Goal: Transaction & Acquisition: Purchase product/service

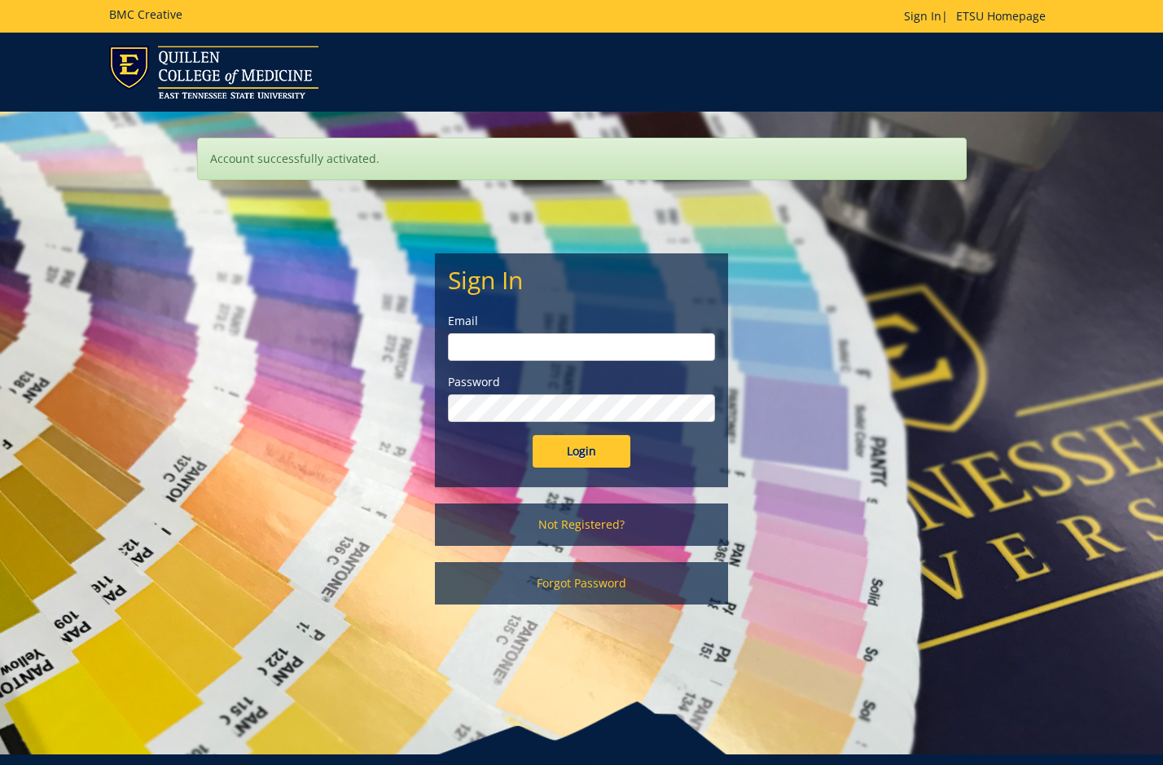
click at [498, 349] on input "email" at bounding box center [581, 347] width 267 height 28
type input "s"
type input "nazss1@etsu.edu"
click at [569, 439] on input "Login" at bounding box center [582, 451] width 98 height 33
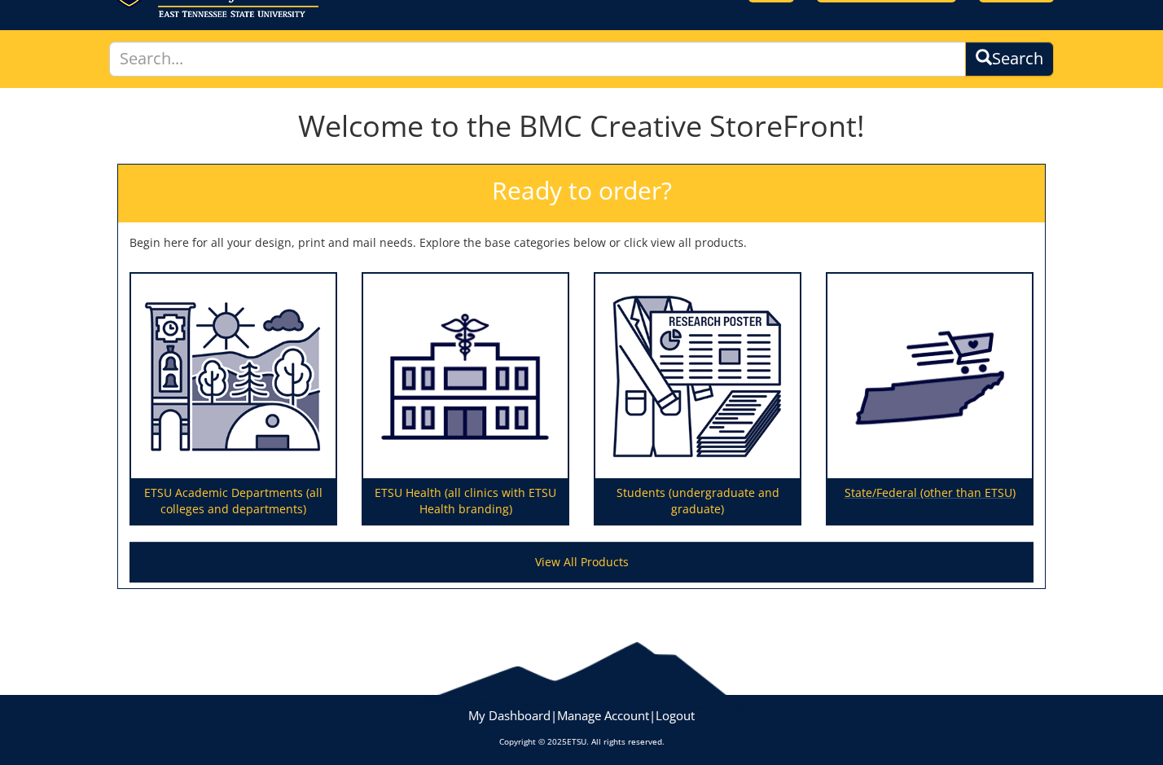
scroll to position [88, 0]
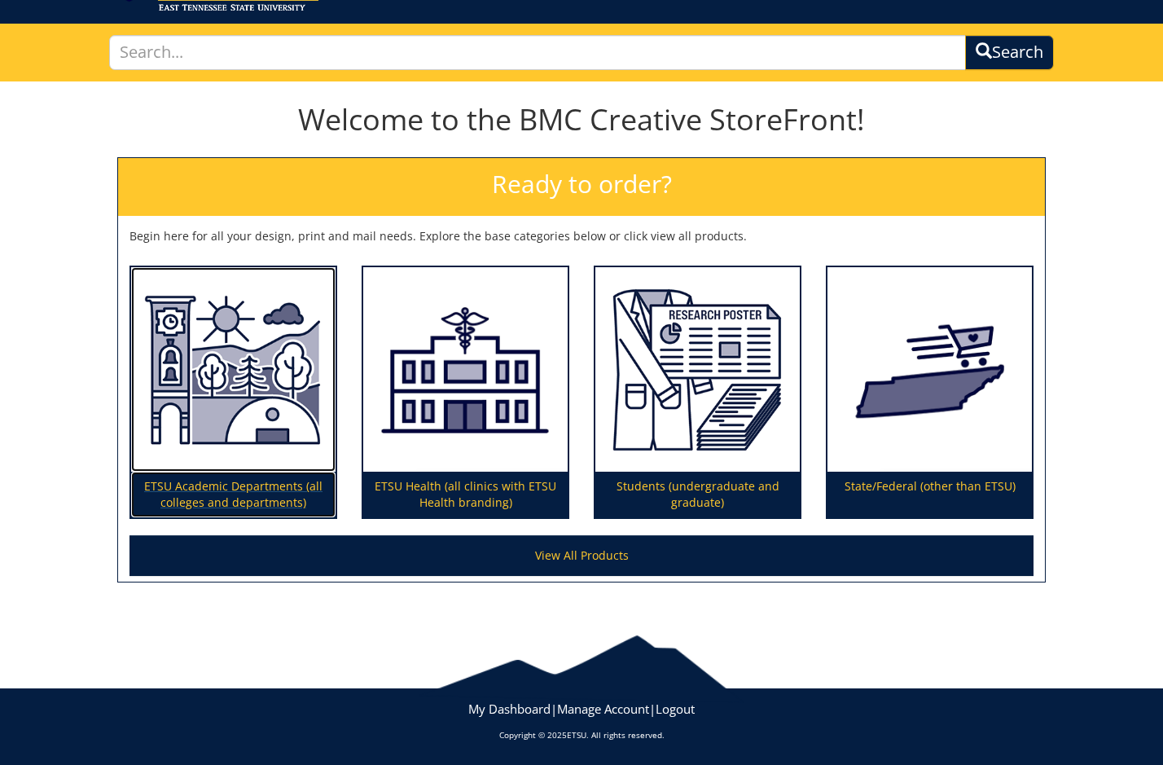
click at [233, 498] on p "ETSU Academic Departments (all colleges and departments)" at bounding box center [233, 495] width 204 height 46
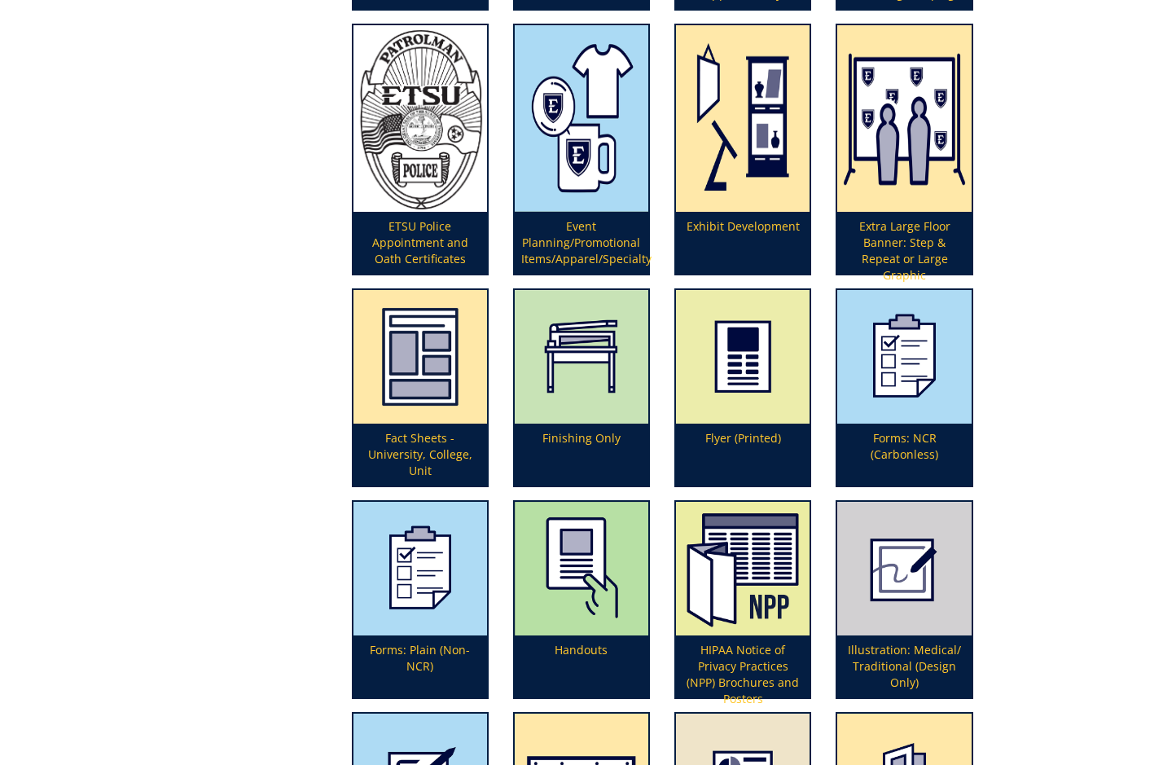
scroll to position [3585, 0]
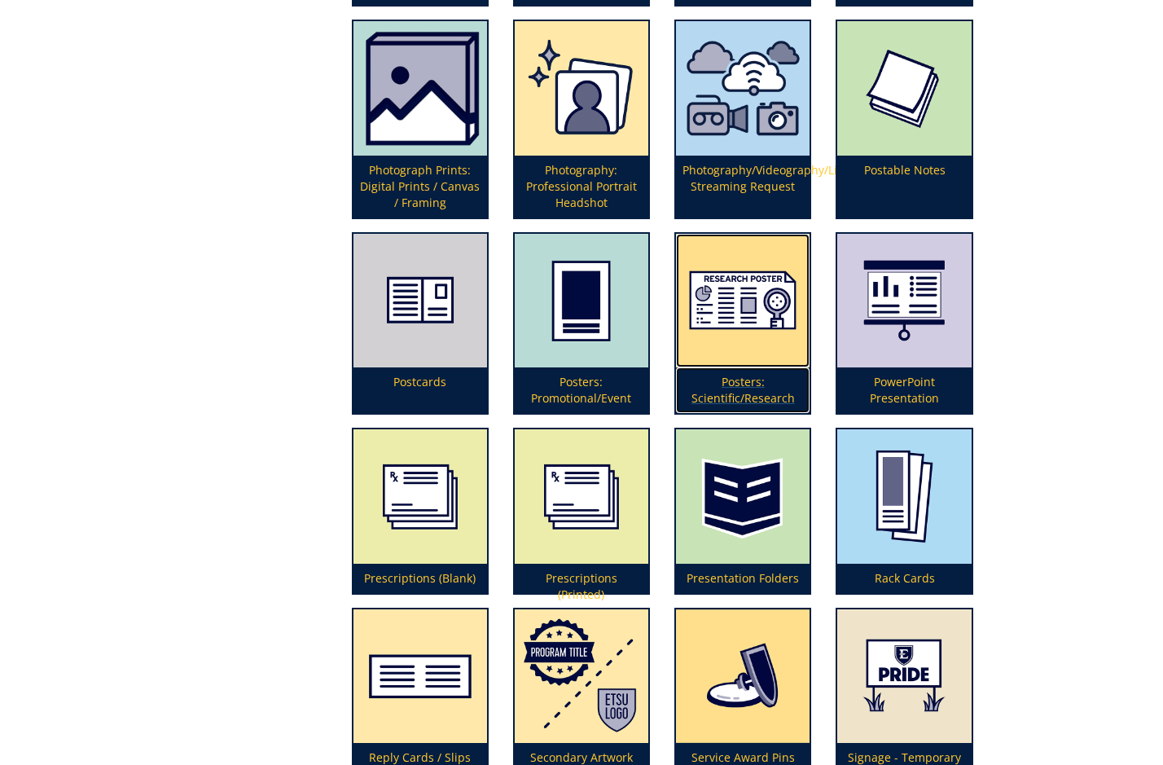
click at [757, 378] on p "Posters: Scientific/Research" at bounding box center [743, 390] width 134 height 46
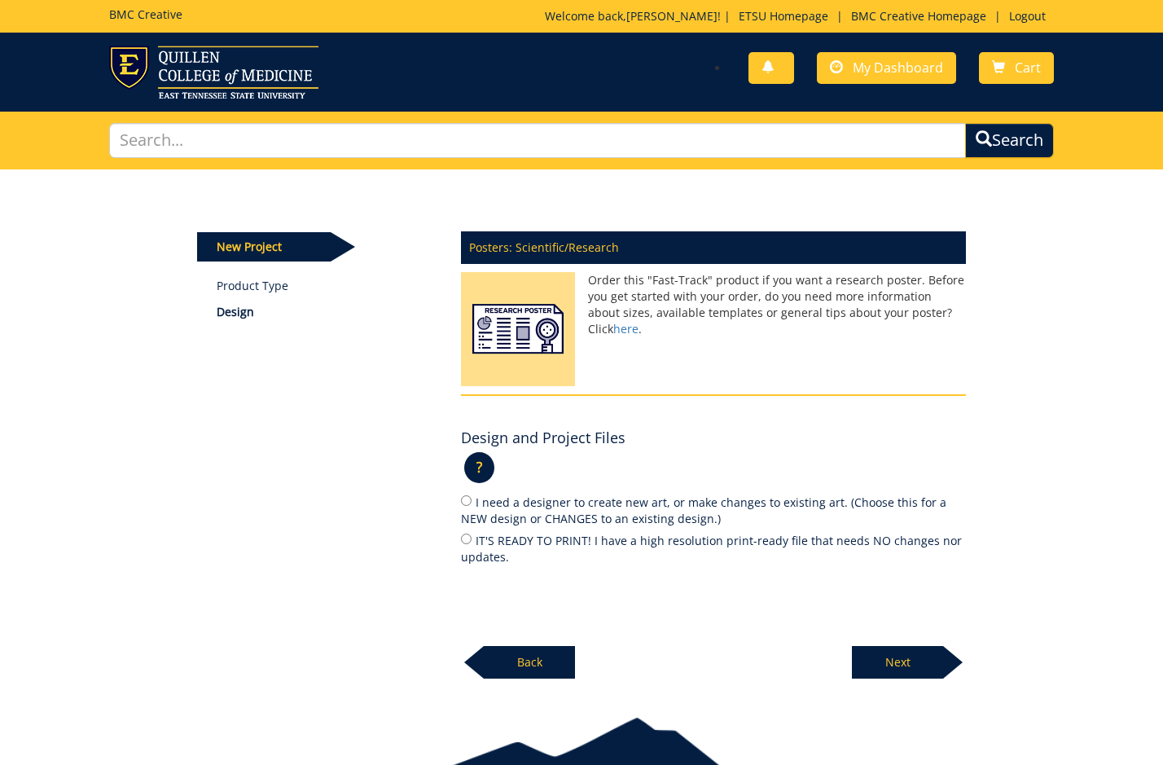
click at [524, 543] on label "IT'S READY TO PRINT! I have a high resolution print-ready file that needs NO ch…" at bounding box center [713, 548] width 505 height 34
click at [472, 543] on input "IT'S READY TO PRINT! I have a high resolution print-ready file that needs NO ch…" at bounding box center [466, 538] width 11 height 11
radio input "true"
click at [874, 661] on p "Next" at bounding box center [897, 662] width 91 height 33
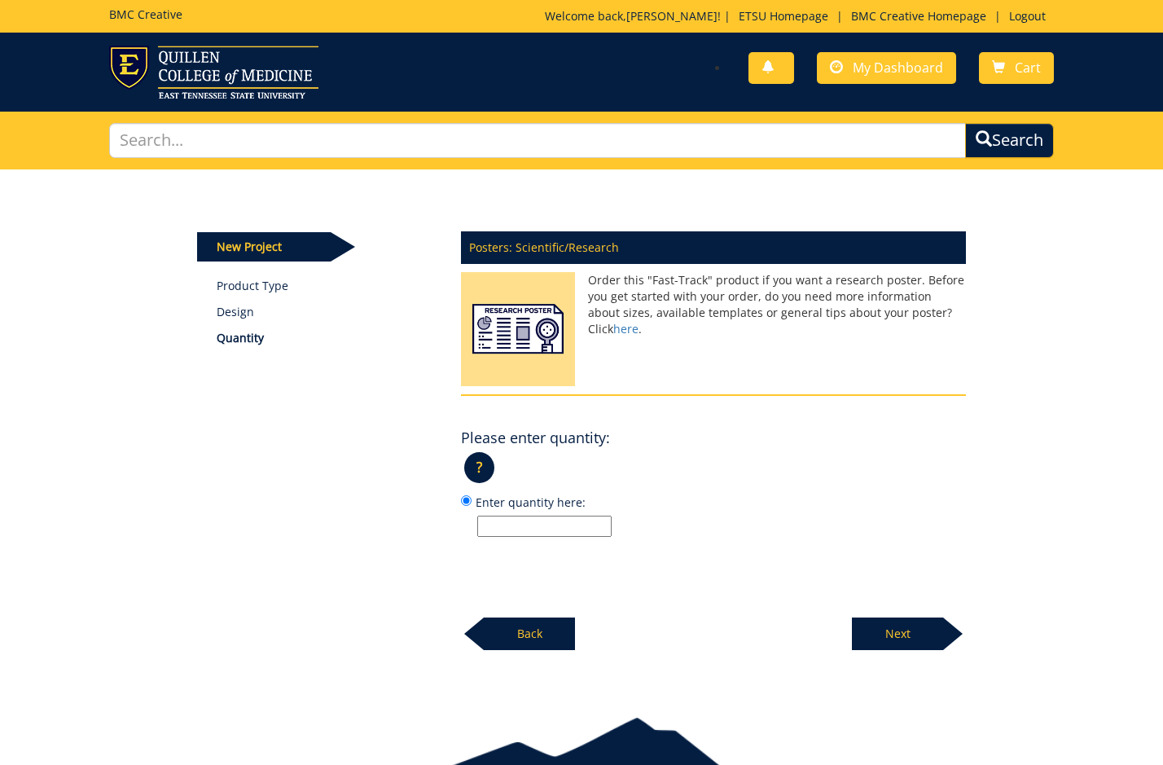
click at [568, 526] on input "Enter quantity here:" at bounding box center [544, 526] width 134 height 21
type input "1"
click at [945, 635] on div at bounding box center [953, 633] width 20 height 33
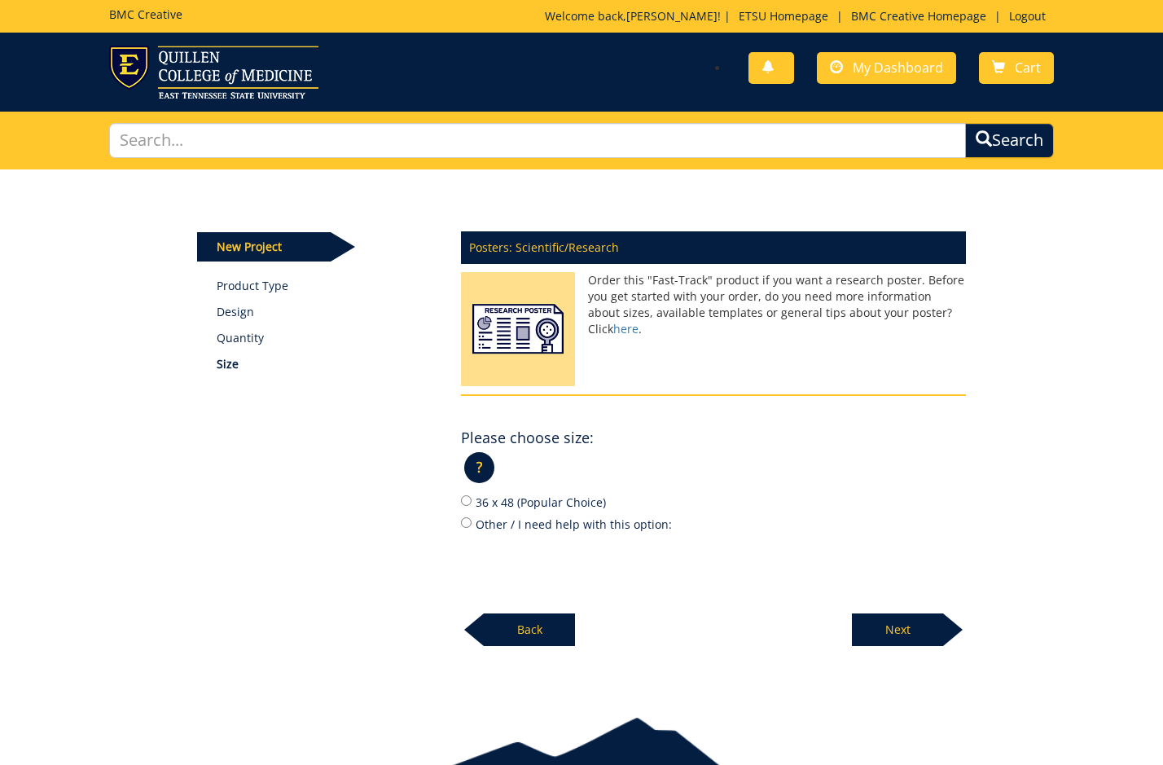
click at [574, 503] on label "36 x 48 (Popular Choice)" at bounding box center [713, 502] width 505 height 18
click at [472, 503] on input "36 x 48 (Popular Choice)" at bounding box center [466, 500] width 11 height 11
radio input "true"
click at [884, 616] on p "Next" at bounding box center [897, 629] width 91 height 33
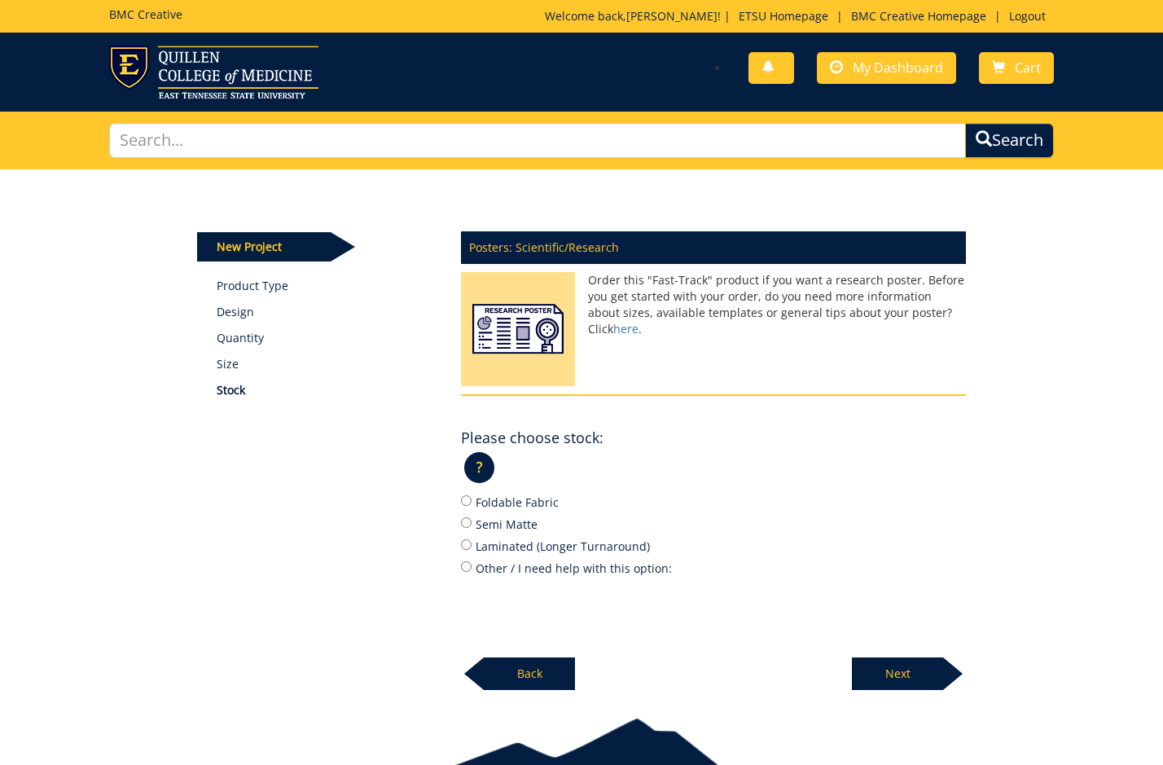
click at [548, 501] on label "Foldable Fabric" at bounding box center [713, 502] width 505 height 18
click at [472, 501] on input "Foldable Fabric" at bounding box center [466, 500] width 11 height 11
radio input "true"
click at [871, 665] on p "Next" at bounding box center [897, 673] width 91 height 33
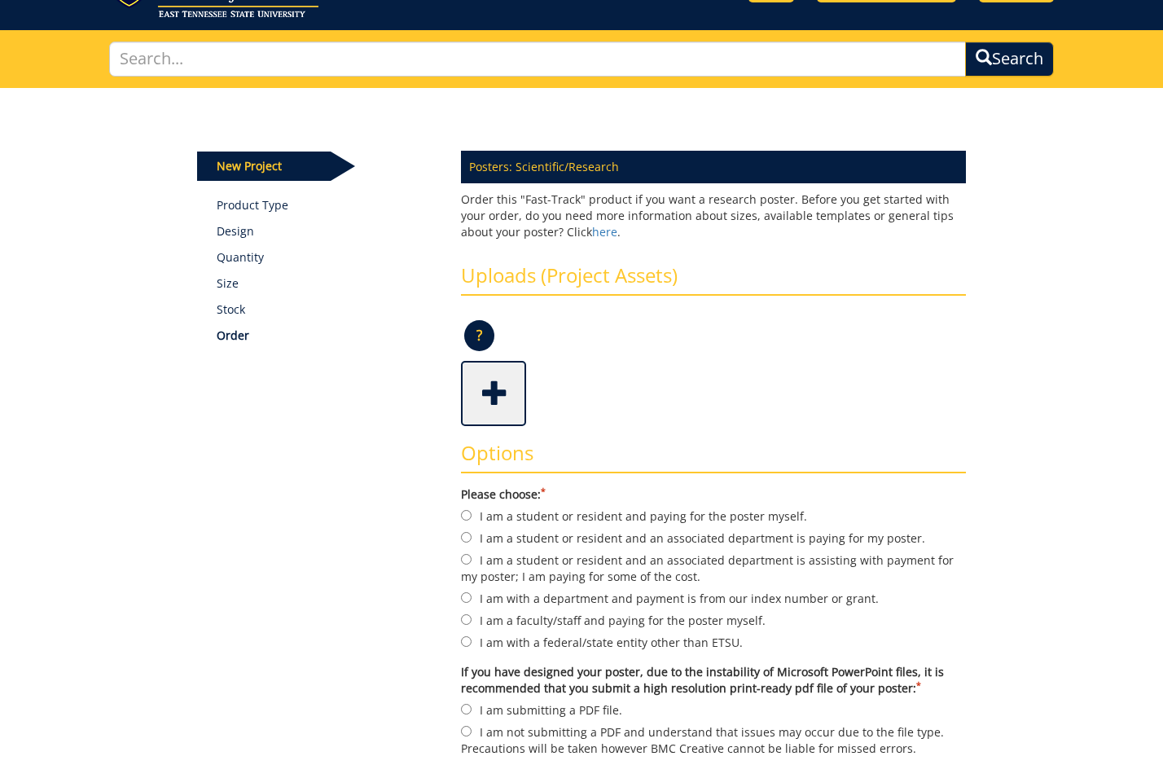
scroll to position [244, 0]
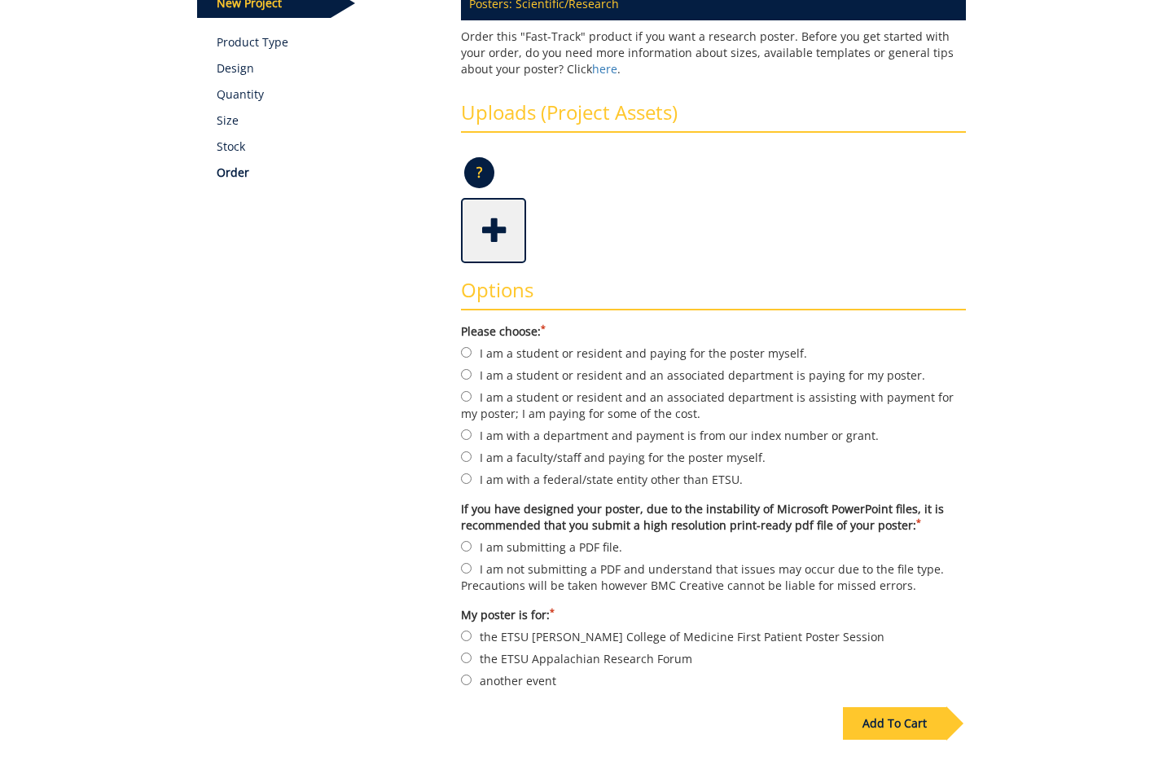
click at [580, 436] on label "I am with a department and payment is from our index number or grant." at bounding box center [713, 435] width 505 height 18
click at [472, 436] on input "I am with a department and payment is from our index number or grant." at bounding box center [466, 434] width 11 height 11
radio input "true"
click at [586, 460] on label "I am a faculty/staff and paying for the poster myself." at bounding box center [713, 457] width 505 height 18
click at [472, 460] on input "I am a faculty/staff and paying for the poster myself." at bounding box center [466, 456] width 11 height 11
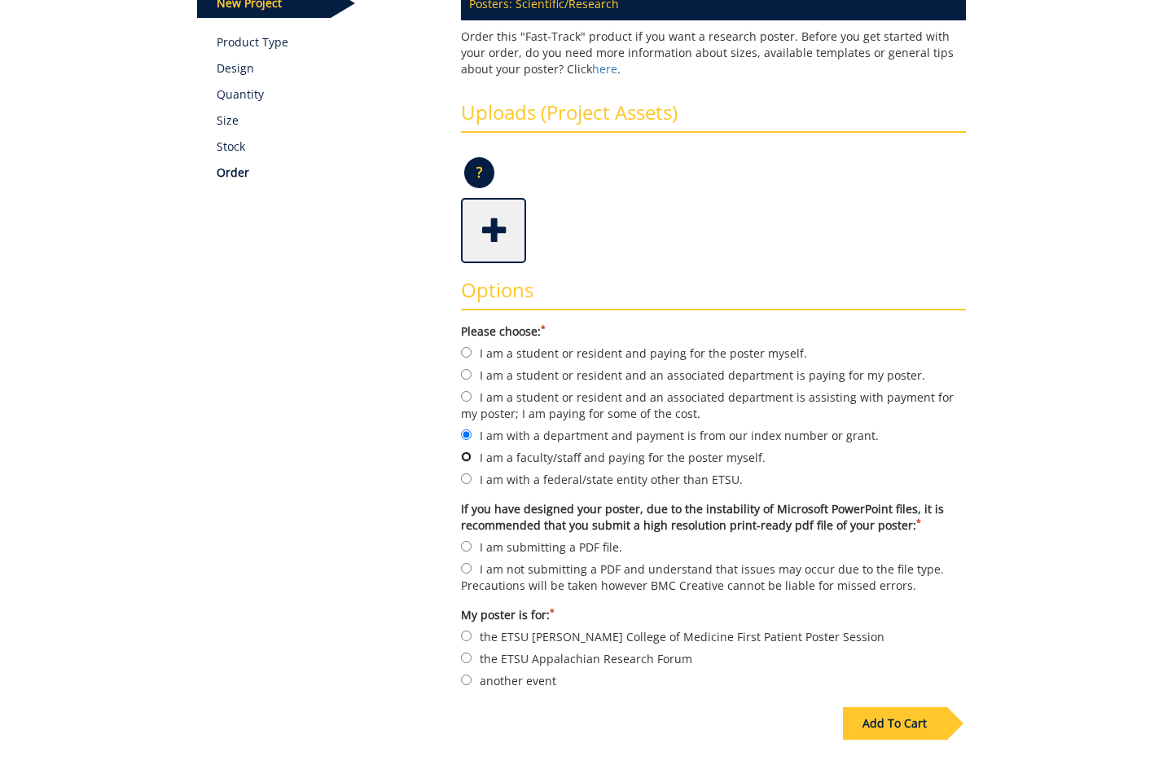
radio input "true"
click at [586, 476] on label "I am with a federal/state entity other than ETSU." at bounding box center [713, 479] width 505 height 18
click at [472, 476] on input "I am with a federal/state entity other than ETSU." at bounding box center [466, 478] width 11 height 11
radio input "true"
click at [572, 442] on label "I am with a department and payment is from our index number or grant." at bounding box center [713, 435] width 505 height 18
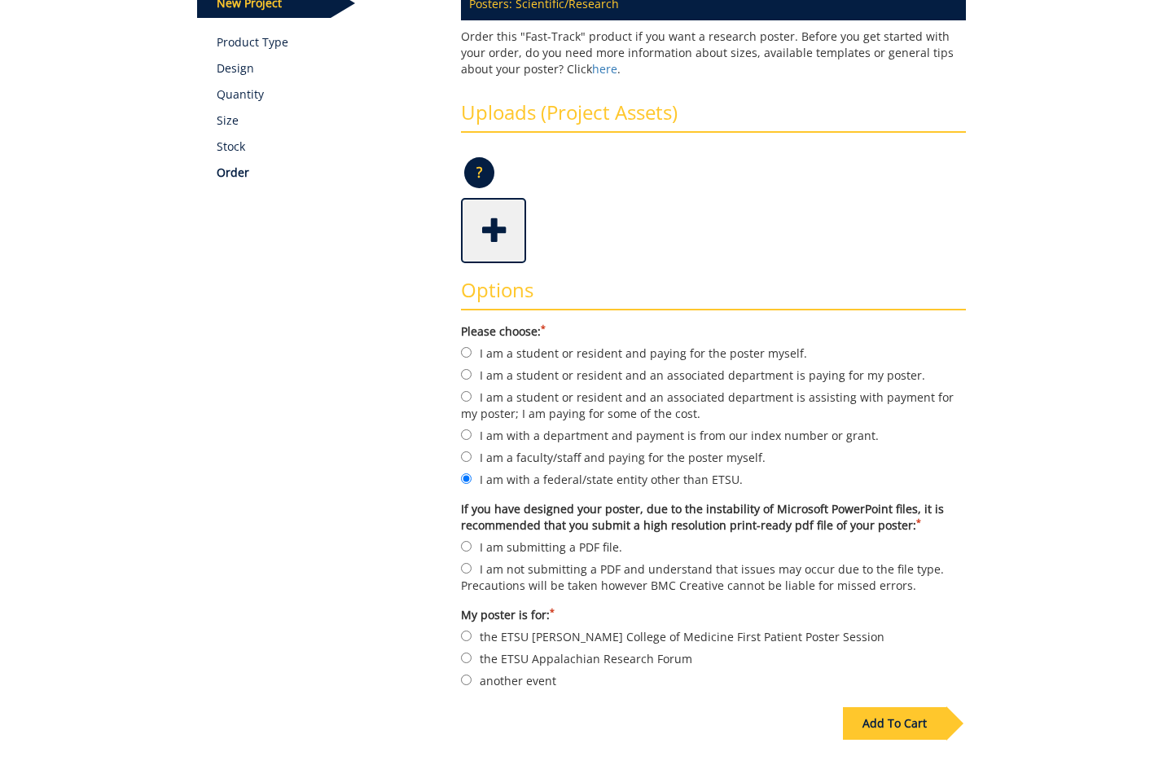
click at [472, 440] on input "I am with a department and payment is from our index number or grant." at bounding box center [466, 434] width 11 height 11
radio input "true"
click at [590, 543] on label "I am submitting a PDF file." at bounding box center [713, 547] width 505 height 18
click at [472, 543] on input "I am submitting a PDF file." at bounding box center [466, 546] width 11 height 11
radio input "true"
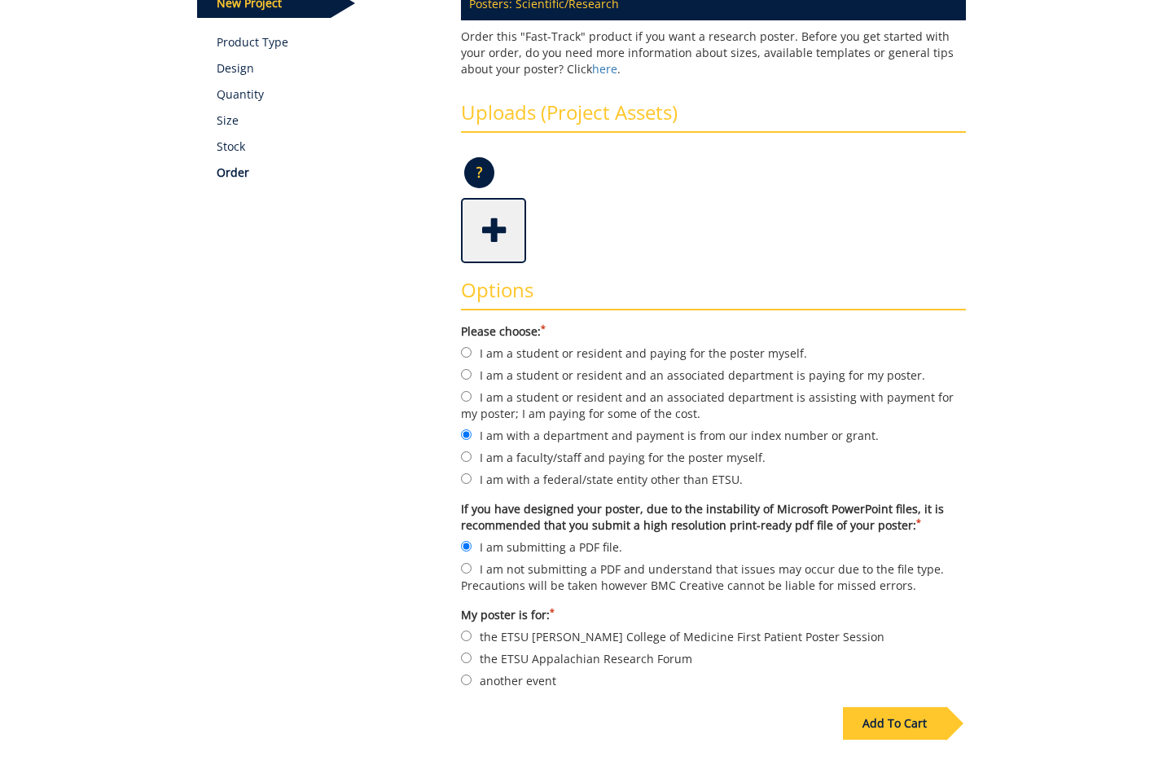
click at [594, 665] on label "the ETSU Appalachian Research Forum" at bounding box center [713, 658] width 505 height 18
click at [472, 663] on input "the ETSU Appalachian Research Forum" at bounding box center [466, 657] width 11 height 11
radio input "true"
click at [533, 676] on label "another event" at bounding box center [713, 680] width 505 height 18
click at [472, 676] on input "another event" at bounding box center [466, 679] width 11 height 11
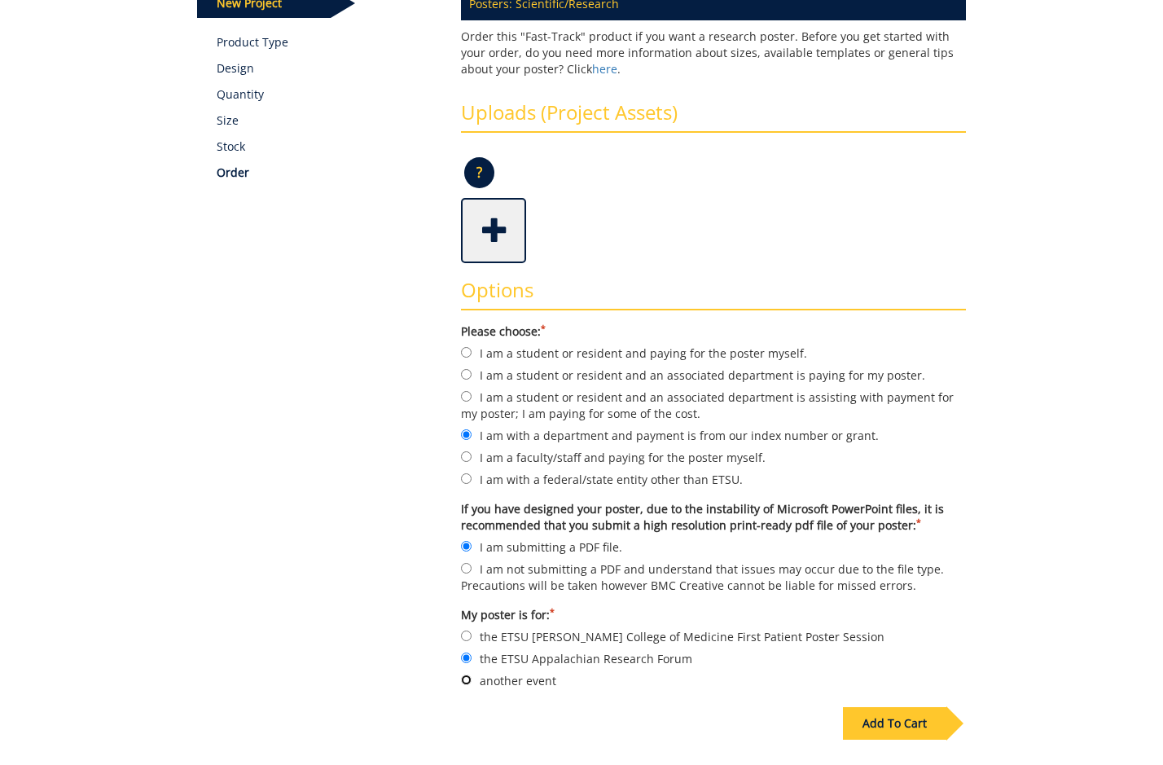
radio input "true"
click at [857, 722] on div "Add To Cart" at bounding box center [894, 723] width 103 height 33
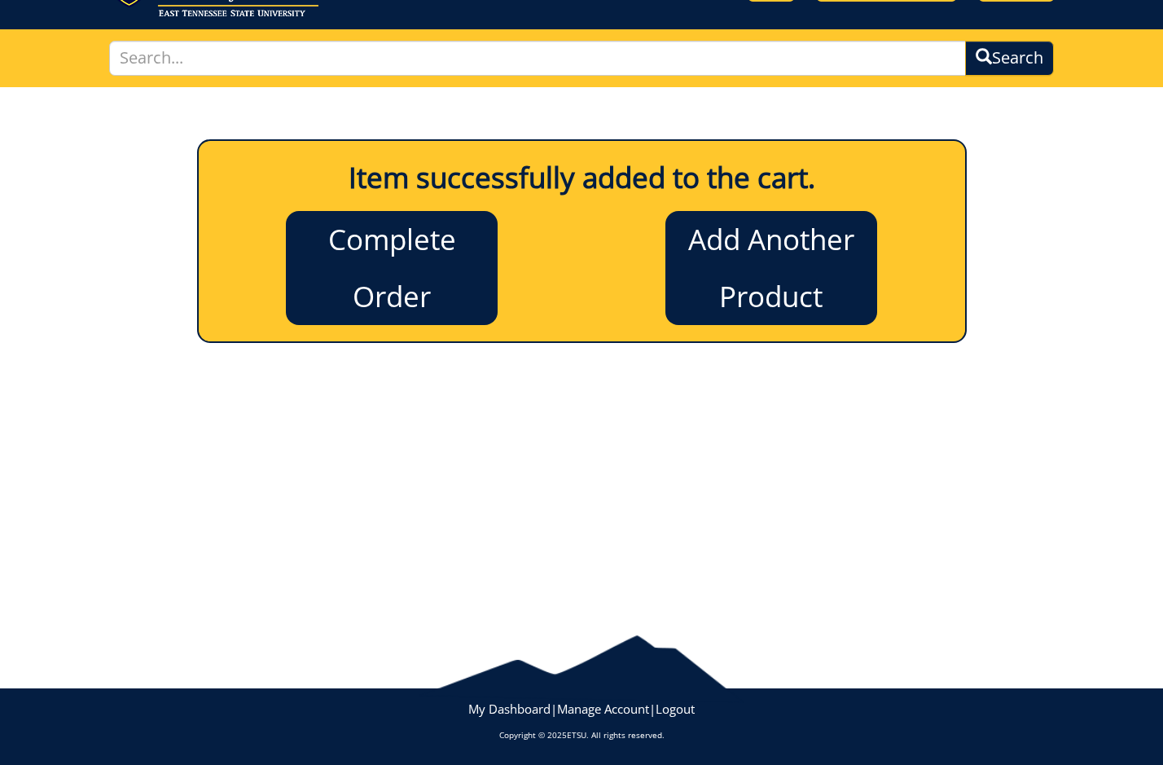
scroll to position [0, 0]
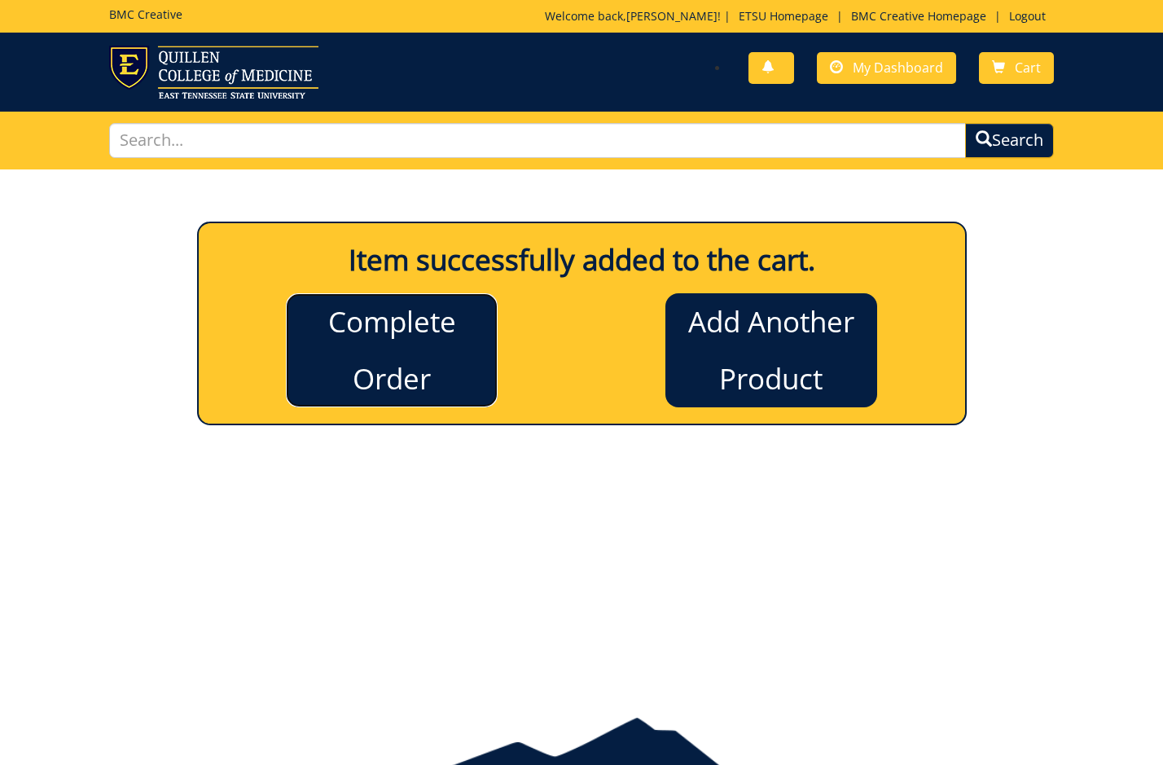
click at [418, 375] on link "Complete Order" at bounding box center [392, 350] width 212 height 114
